Goal: Task Accomplishment & Management: Use online tool/utility

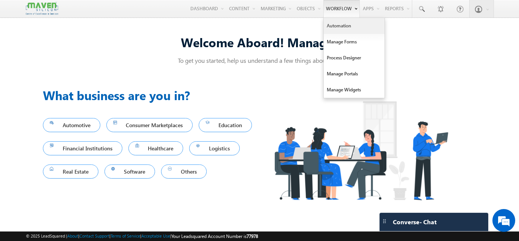
click at [342, 22] on link "Automation" at bounding box center [354, 26] width 61 height 16
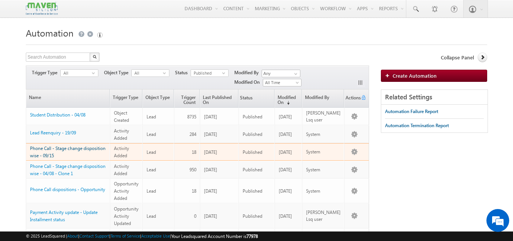
click at [92, 147] on link "Phone Call - Stage change disposition wise - 09/15" at bounding box center [68, 151] width 76 height 13
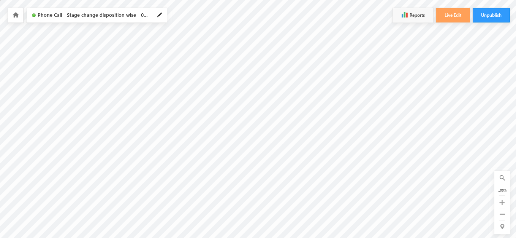
scroll to position [127, 0]
click at [455, 17] on button "Live Edit" at bounding box center [453, 15] width 34 height 14
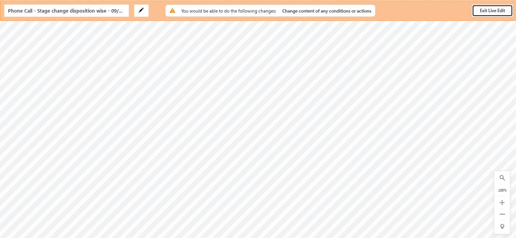
click at [495, 9] on button "Exit Live Edit" at bounding box center [492, 11] width 41 height 12
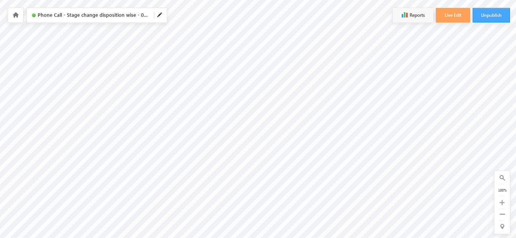
scroll to position [77, 467]
